Goal: Transaction & Acquisition: Purchase product/service

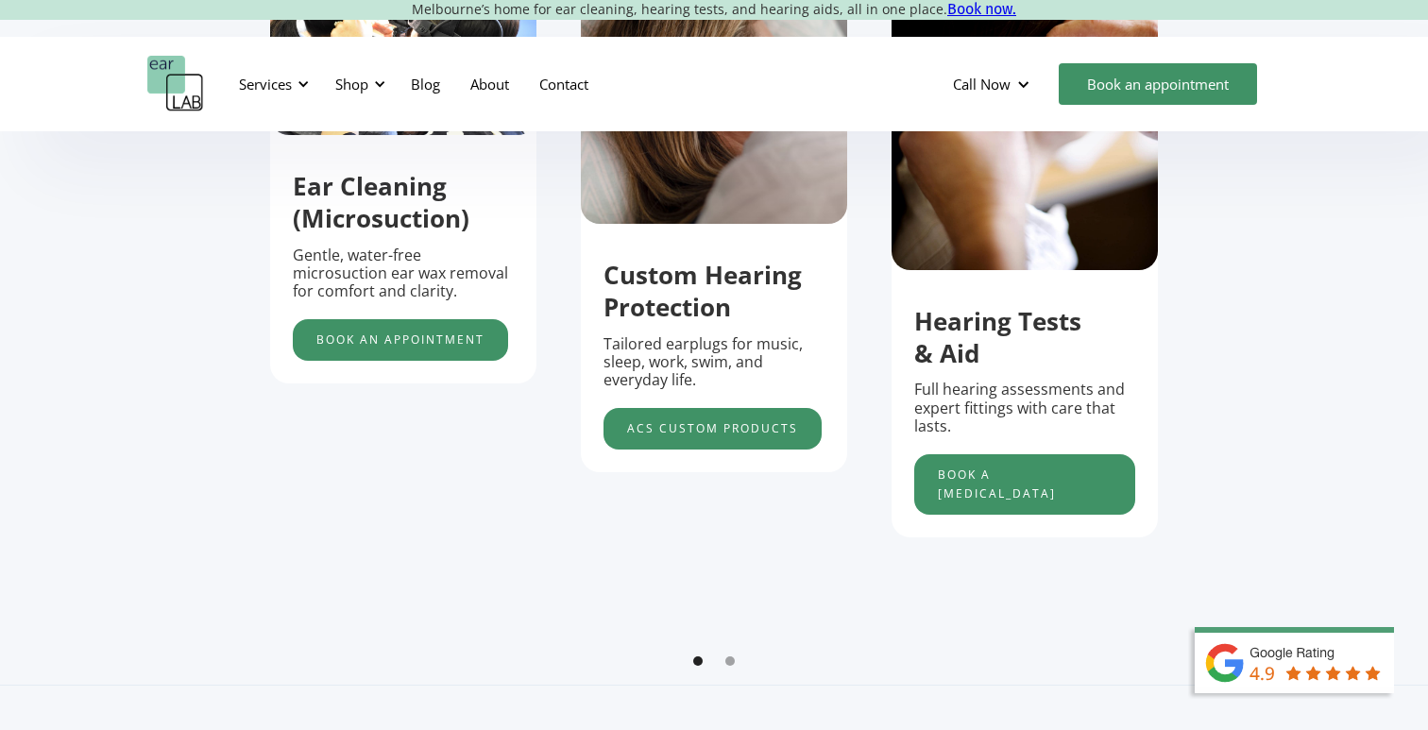
scroll to position [810, 0]
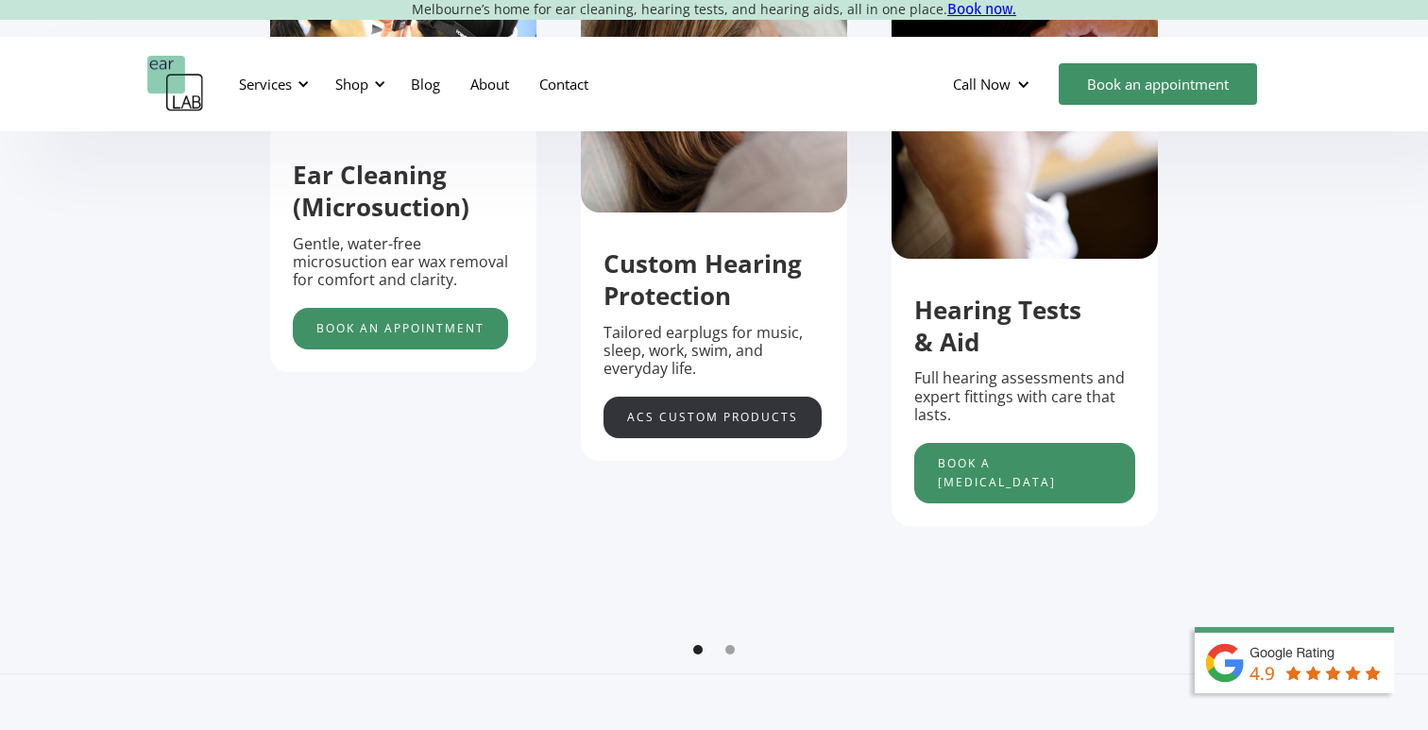
click at [688, 413] on link "acs custom products" at bounding box center [712, 418] width 218 height 42
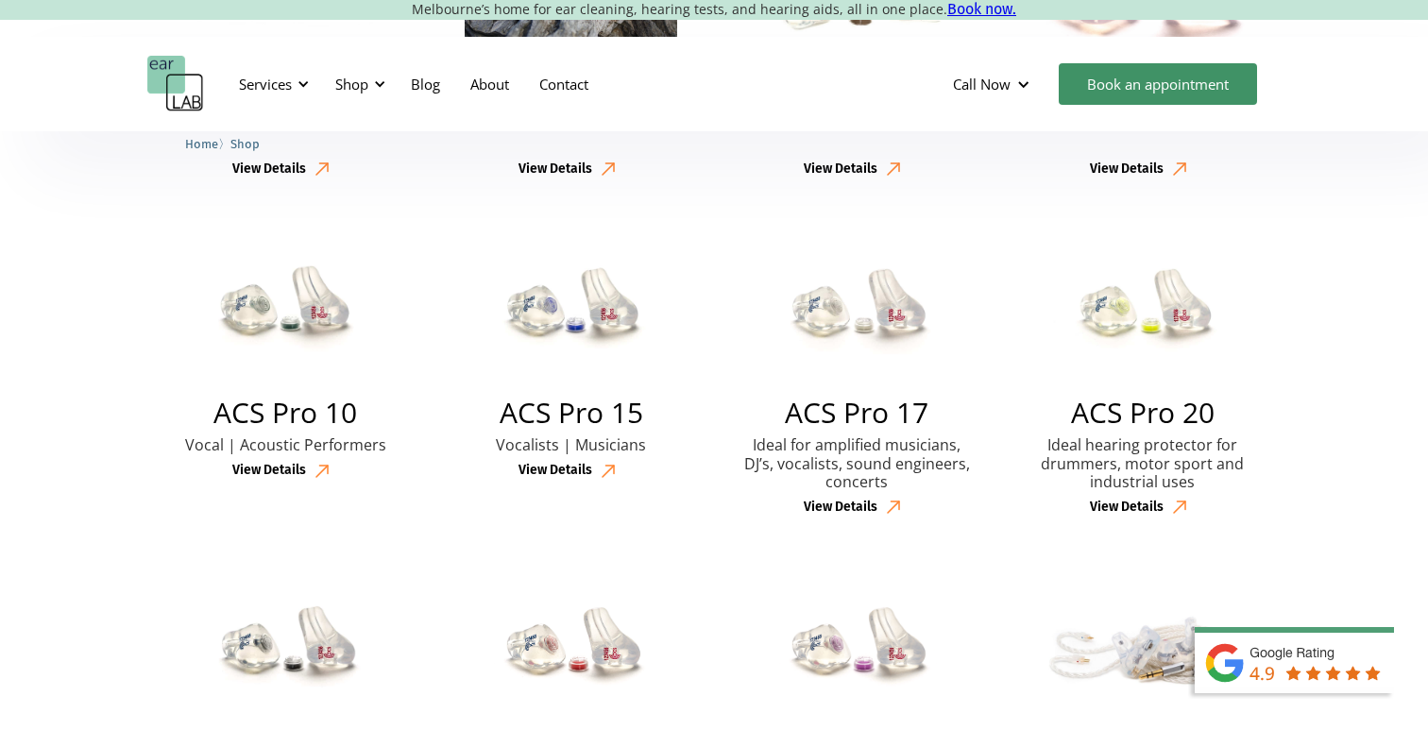
scroll to position [747, 0]
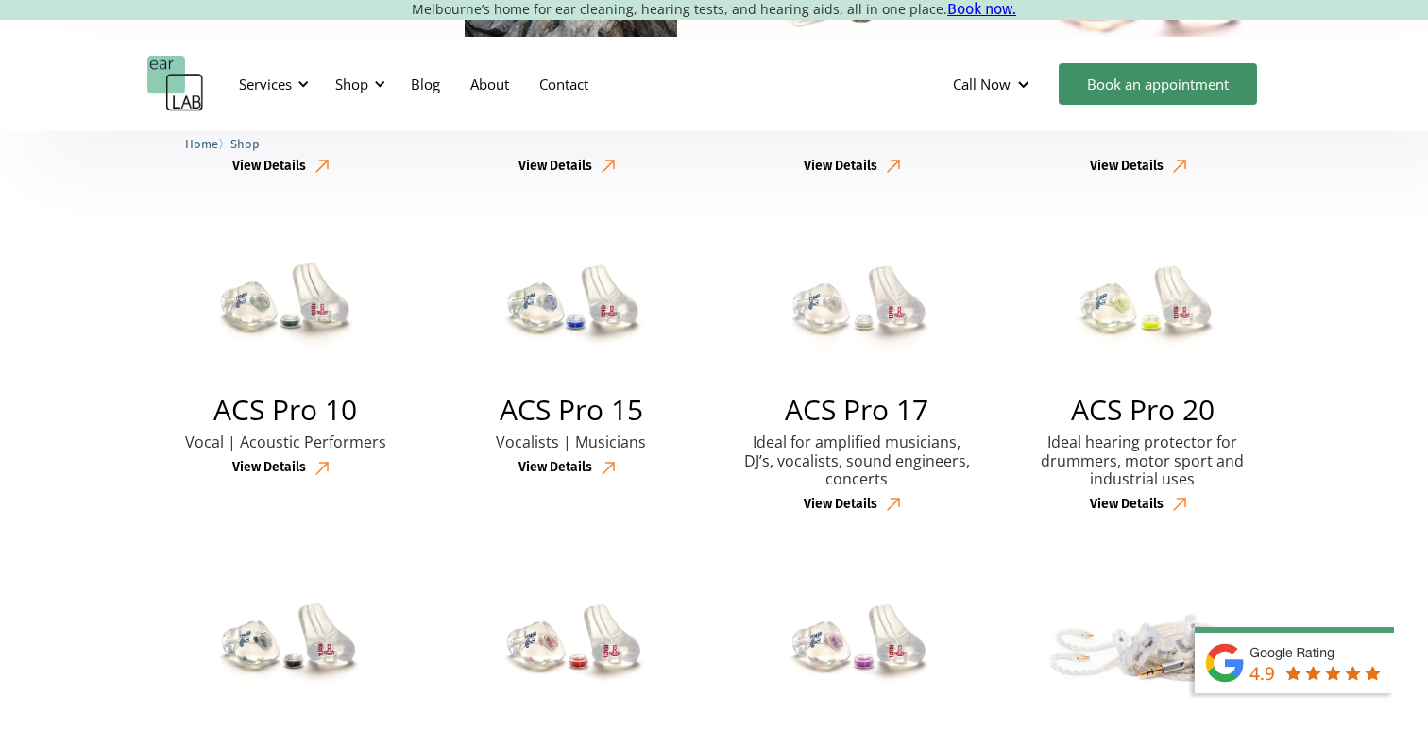
click at [843, 499] on div "View Details" at bounding box center [841, 505] width 74 height 16
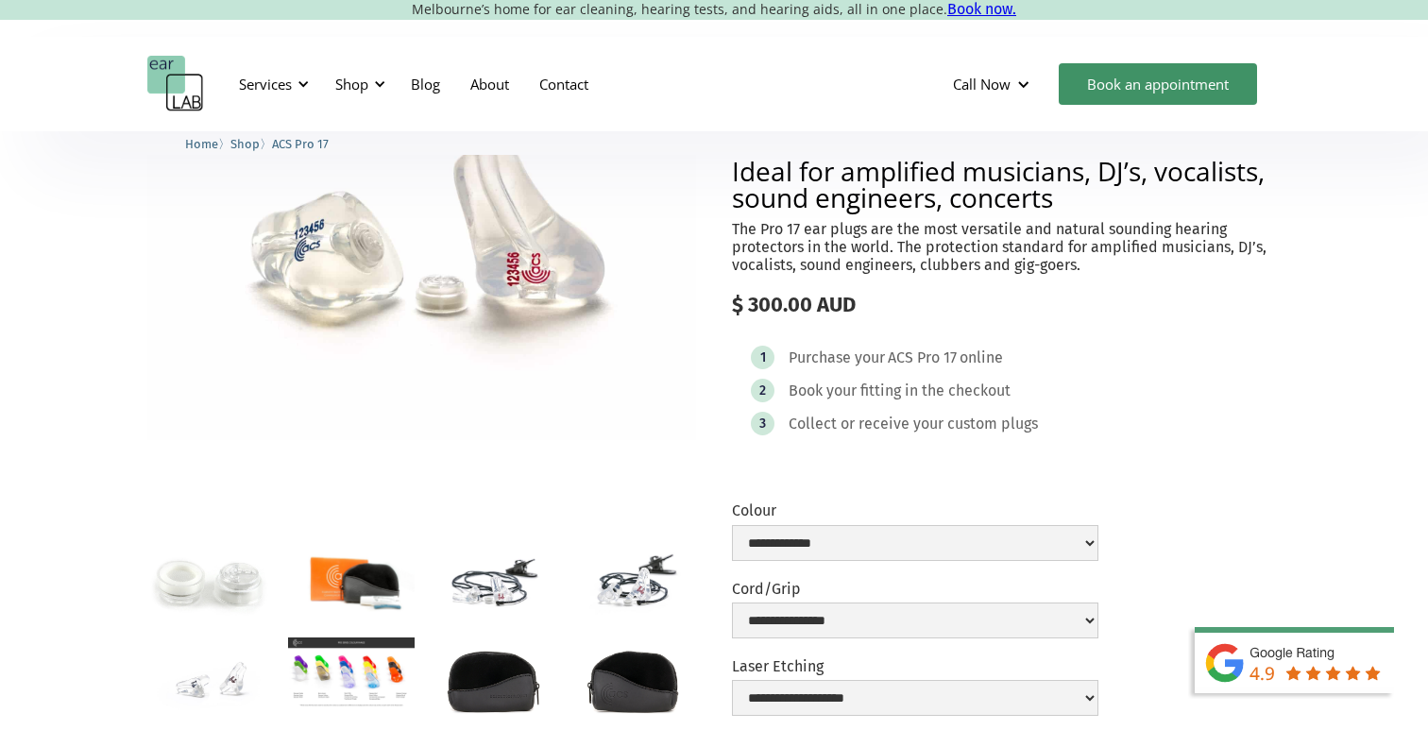
scroll to position [142, 0]
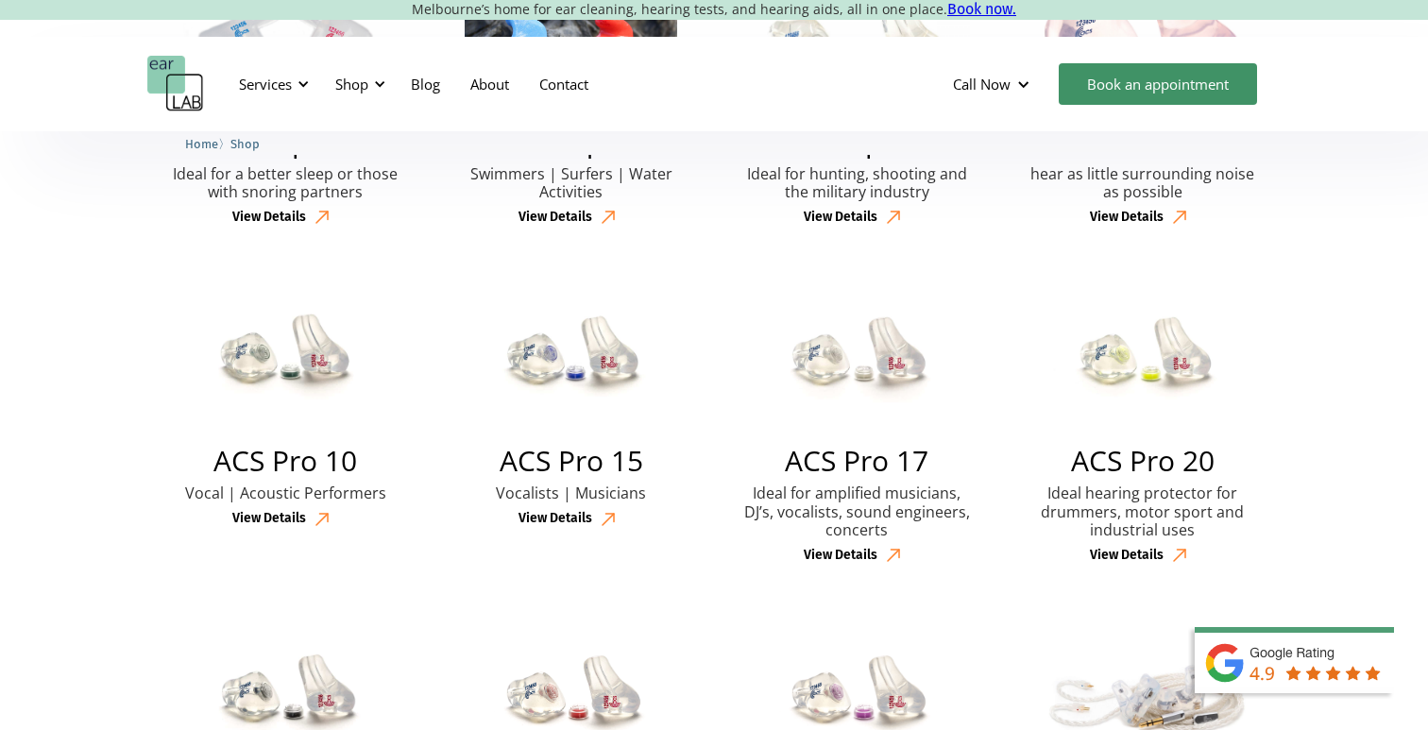
scroll to position [728, 0]
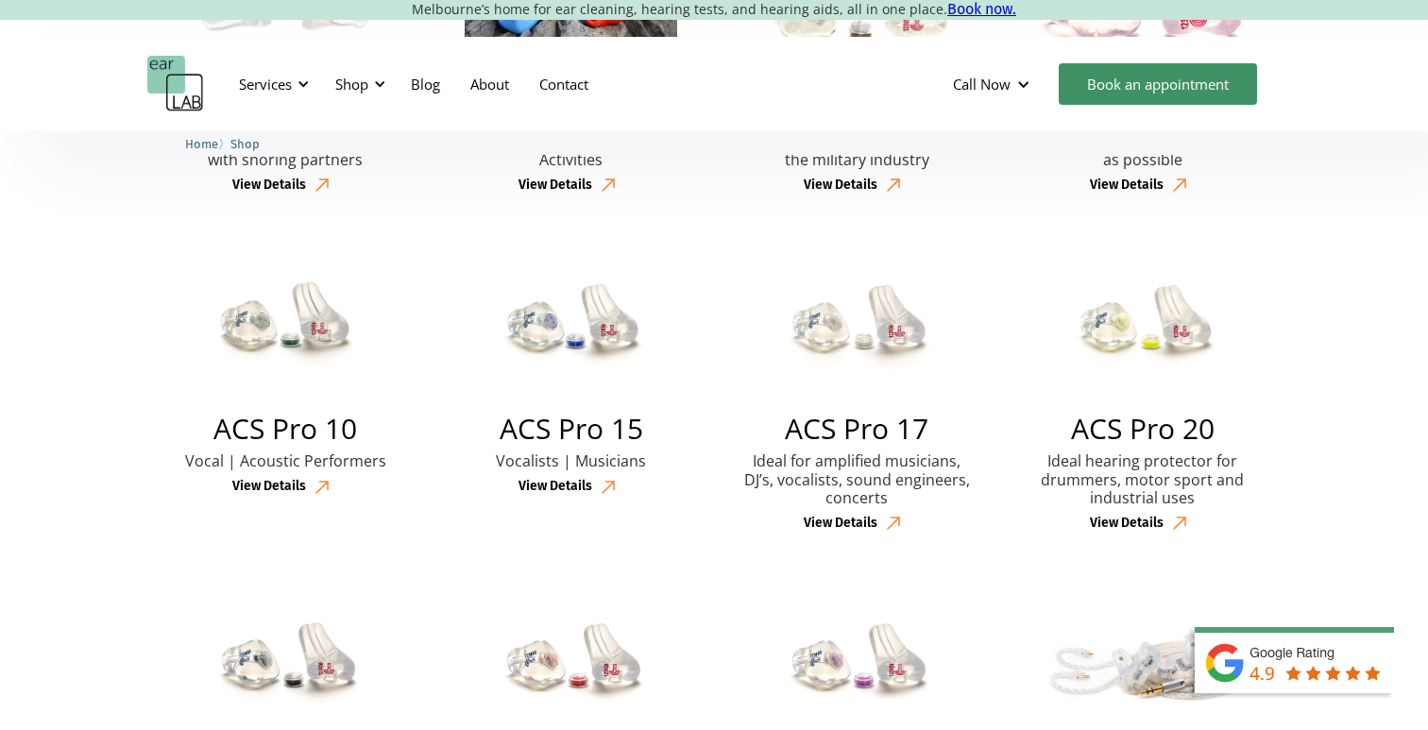
click at [859, 427] on h2 "ACS Pro 17" at bounding box center [857, 429] width 144 height 28
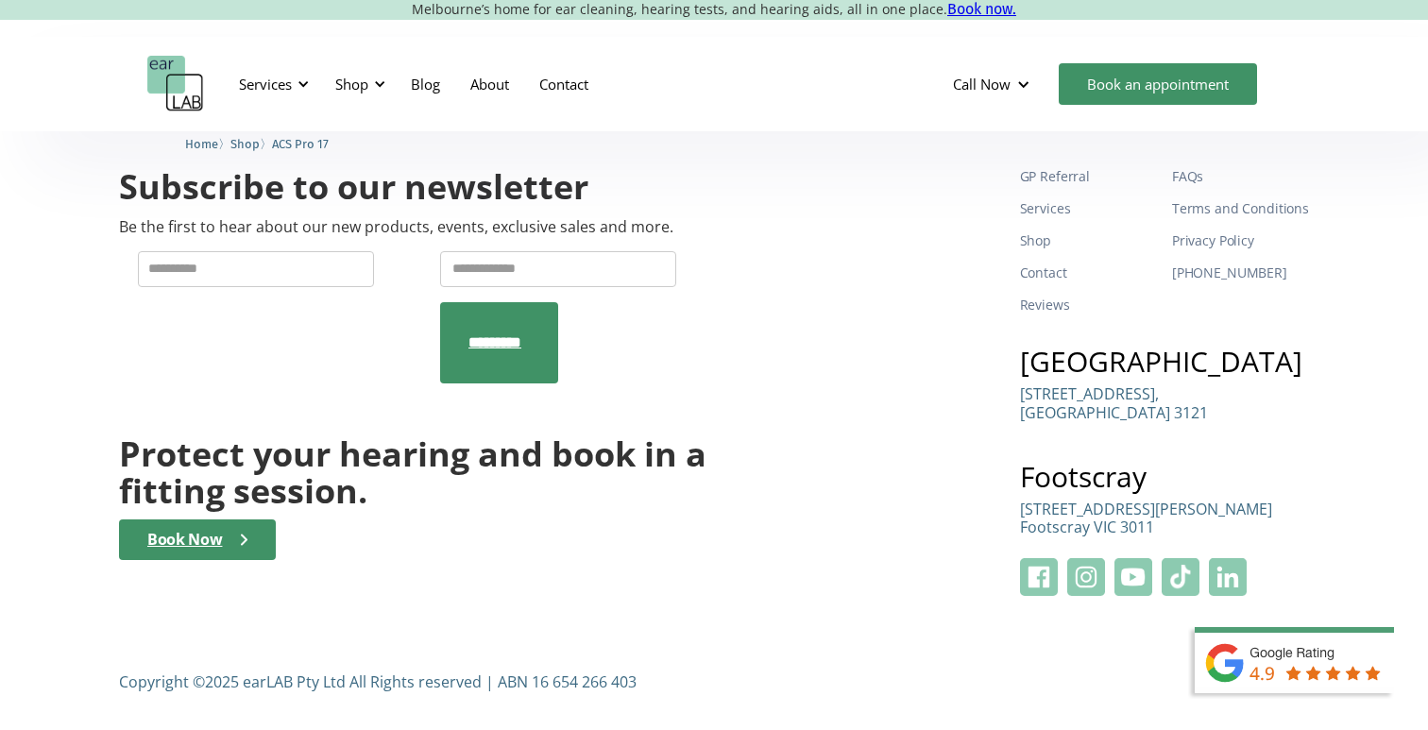
scroll to position [2908, 0]
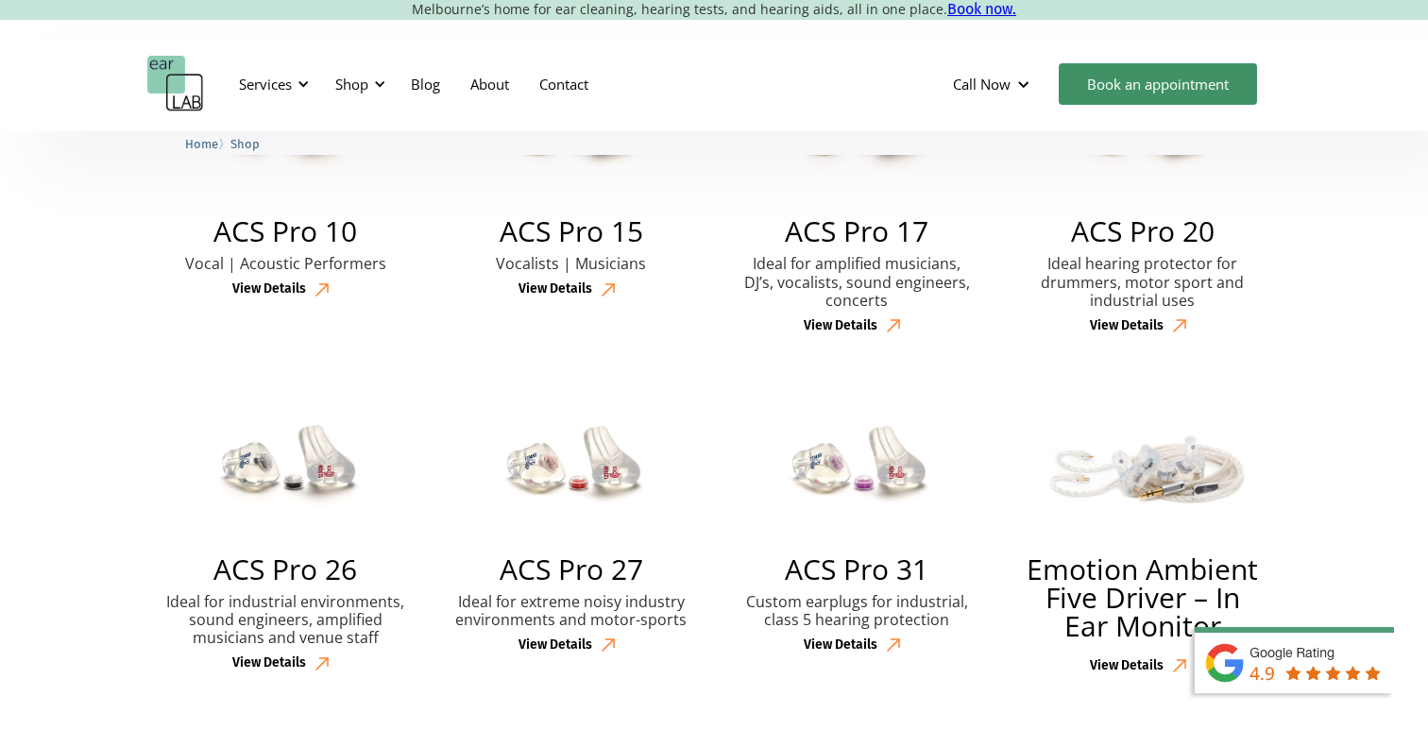
scroll to position [934, 0]
